Goal: Information Seeking & Learning: Learn about a topic

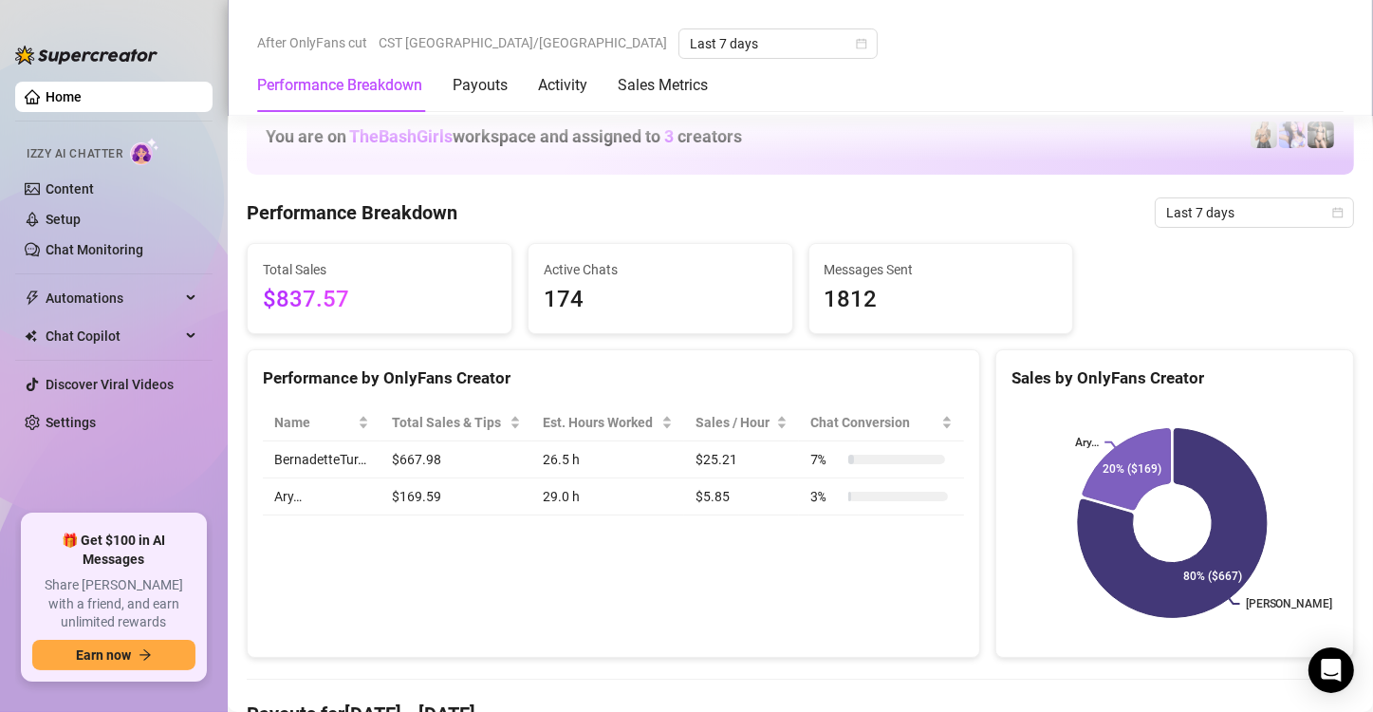
scroll to position [1103, 0]
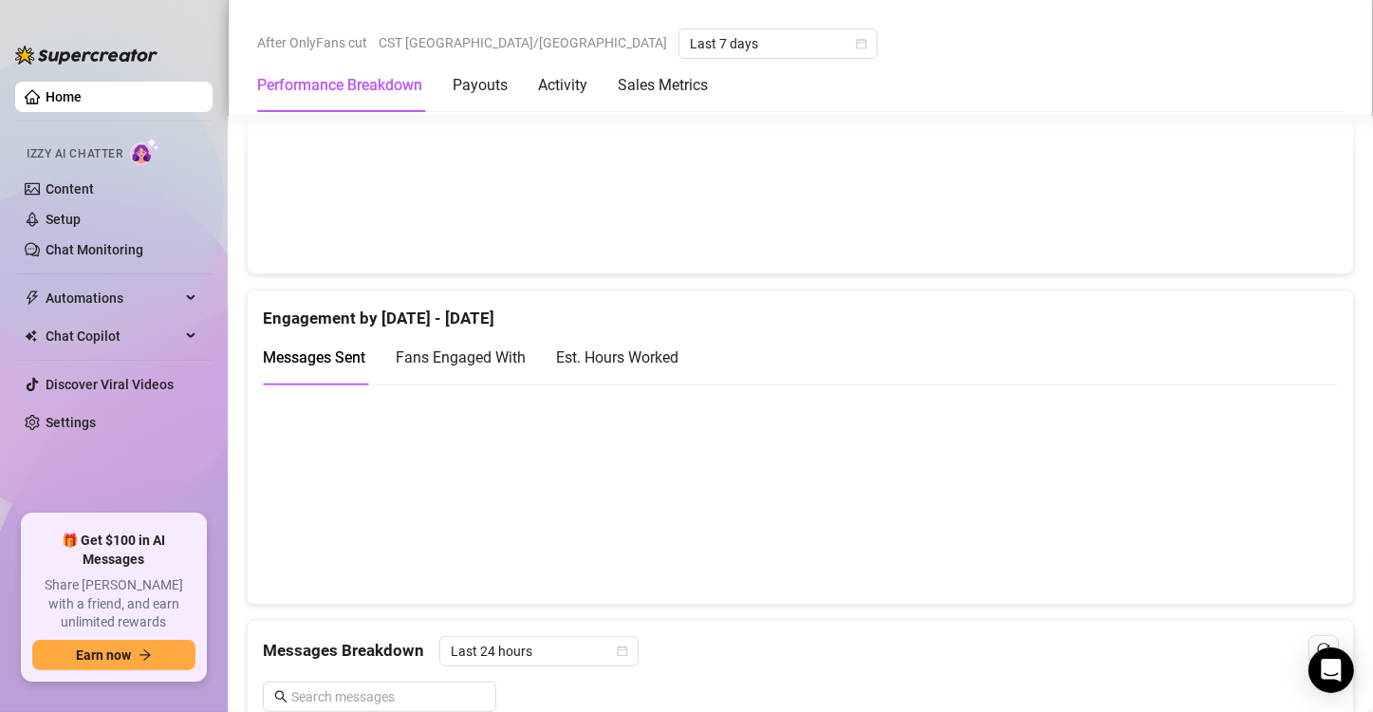
scroll to position [1133, 0]
click at [632, 349] on div "Est. Hours Worked" at bounding box center [617, 355] width 122 height 24
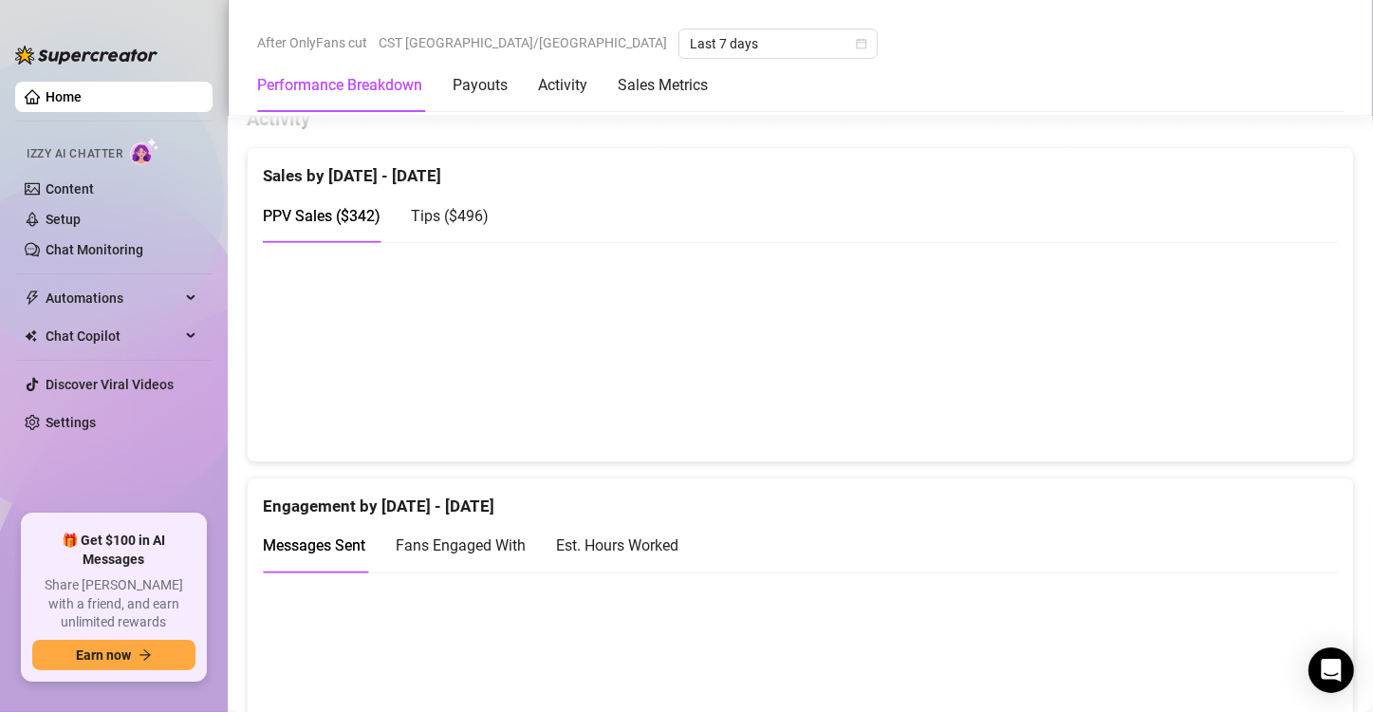
scroll to position [1032, 0]
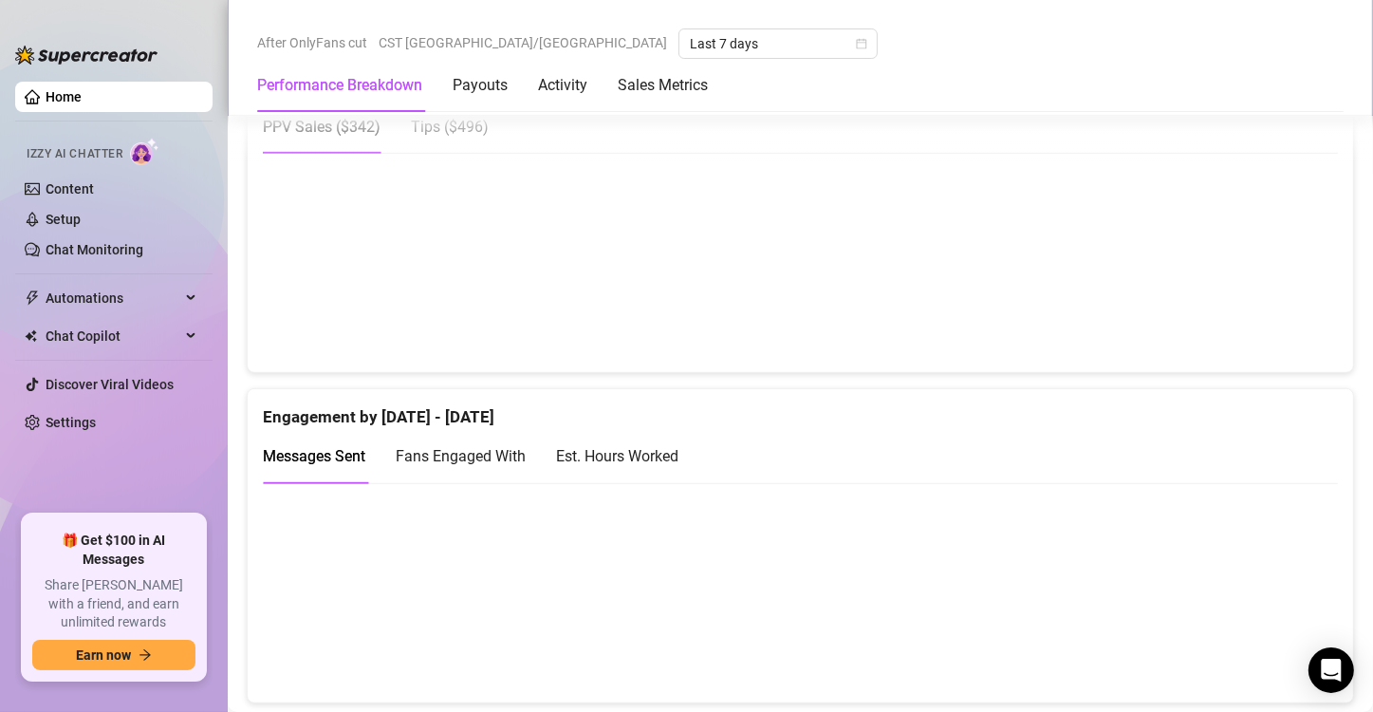
click at [657, 451] on div "Est. Hours Worked" at bounding box center [617, 456] width 122 height 24
